Goal: Ask a question

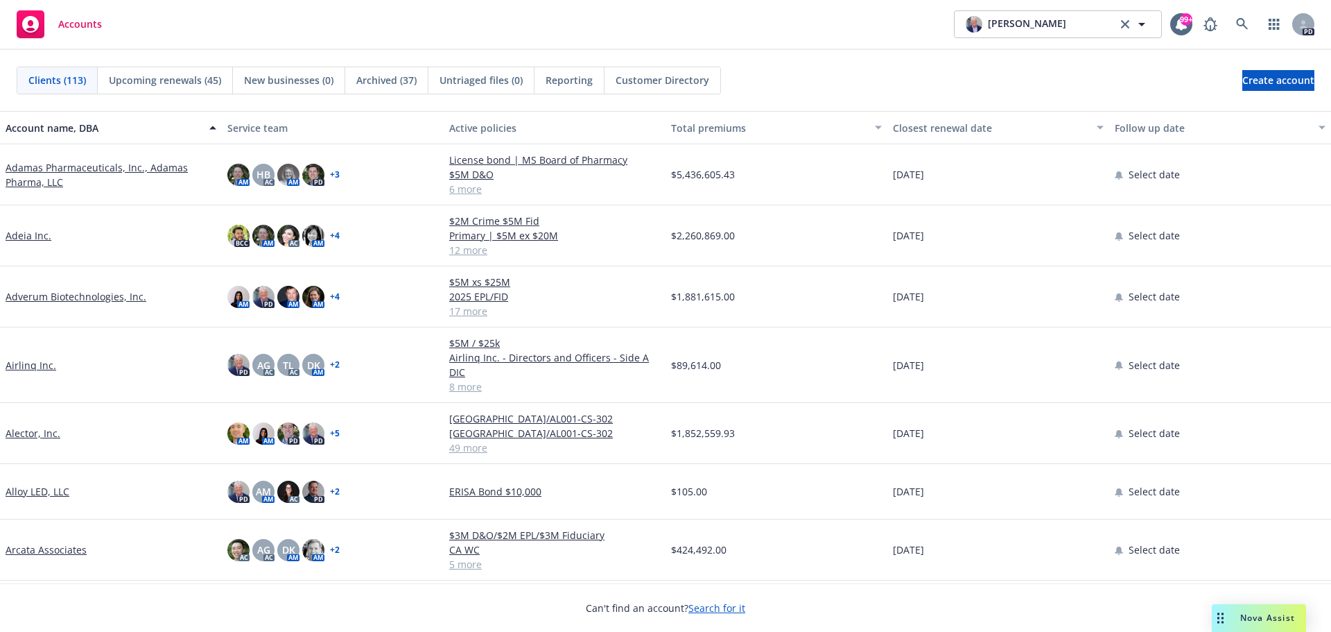
click at [1251, 614] on span "Nova Assist" at bounding box center [1267, 617] width 55 height 12
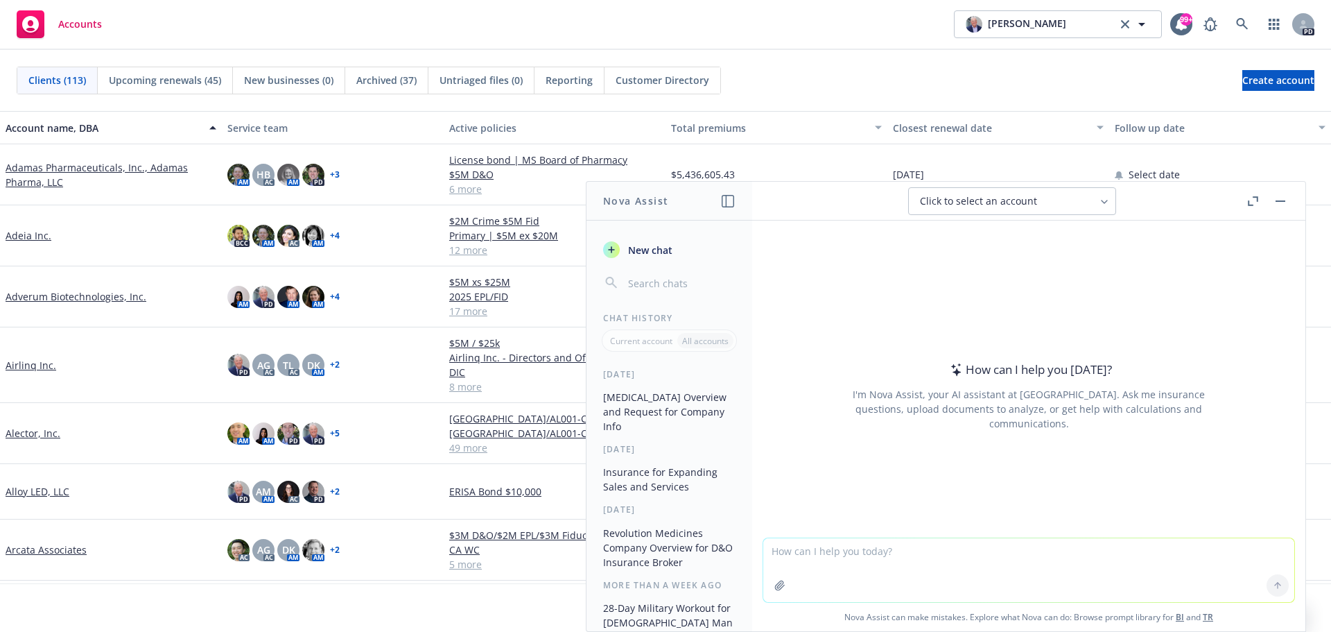
click at [797, 552] on textarea at bounding box center [1028, 570] width 531 height 64
type textarea "where is [PERSON_NAME]?"
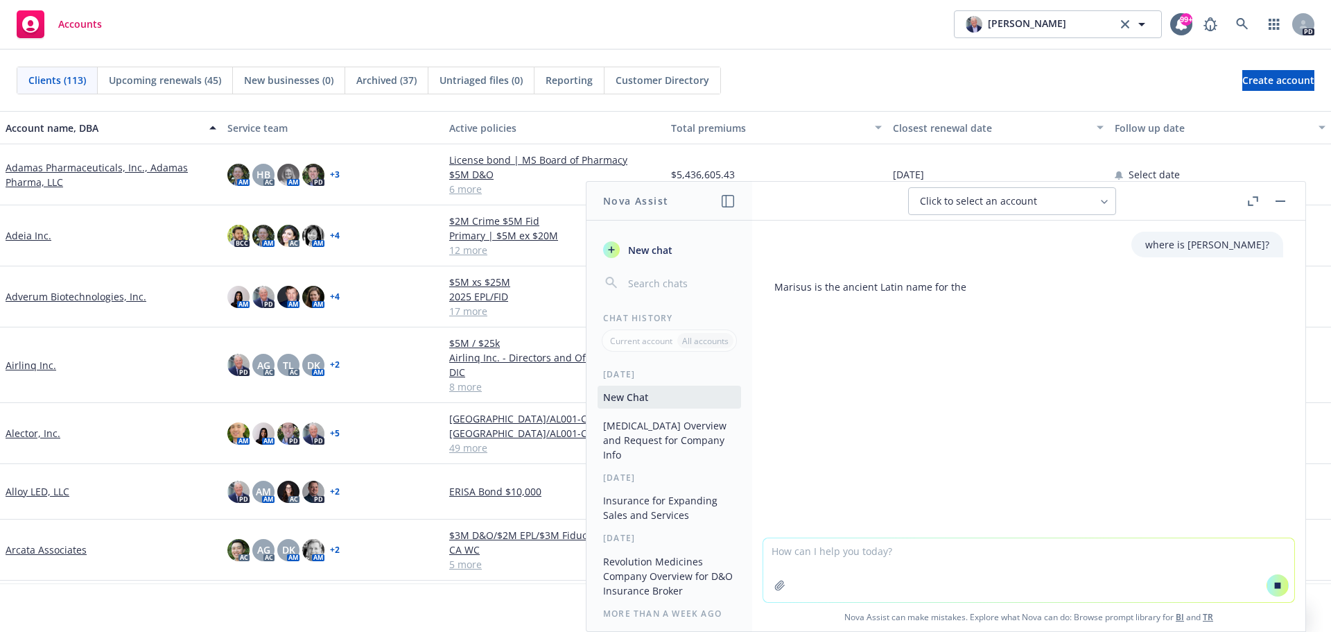
click at [1251, 205] on icon "button" at bounding box center [1250, 202] width 5 height 5
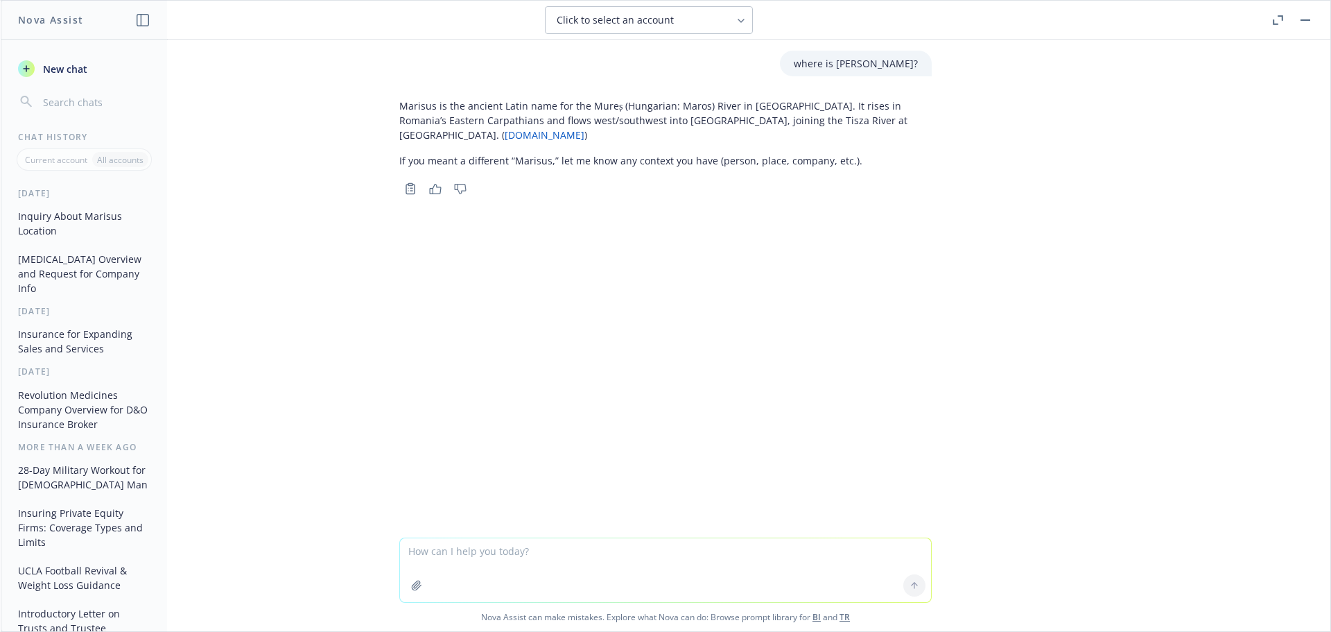
click at [475, 553] on textarea at bounding box center [665, 570] width 531 height 64
type textarea "Is there a country named [PERSON_NAME]?"
